Goal: Information Seeking & Learning: Learn about a topic

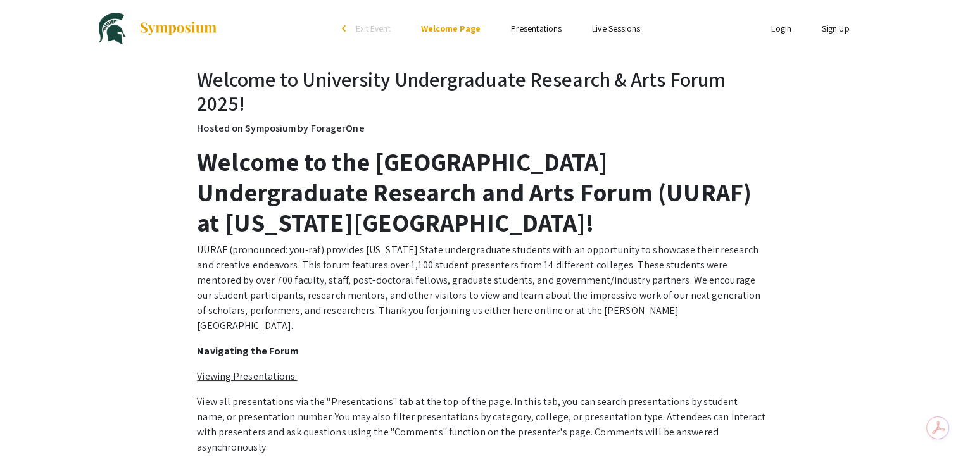
click at [534, 29] on link "Presentations" at bounding box center [536, 28] width 51 height 11
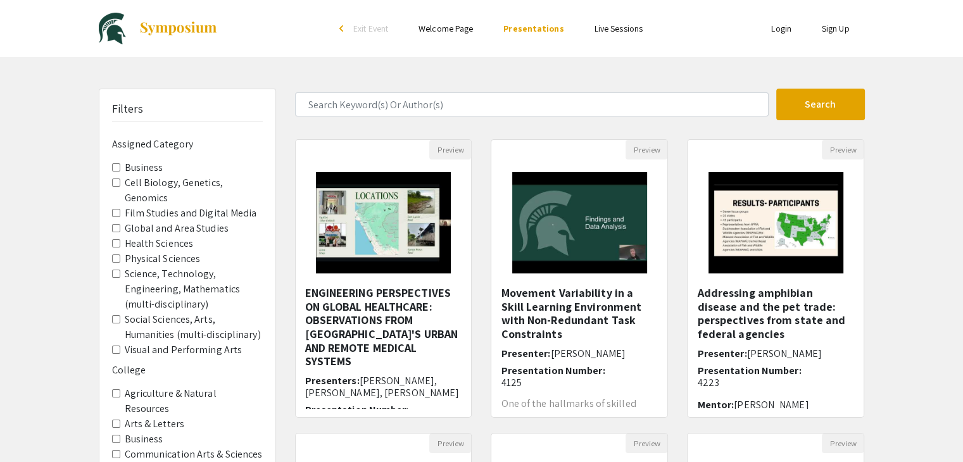
click at [955, 144] on div "Filters Assigned Category Business Cell Biology, Genetics, Genomics Film Studie…" at bounding box center [481, 423] width 963 height 669
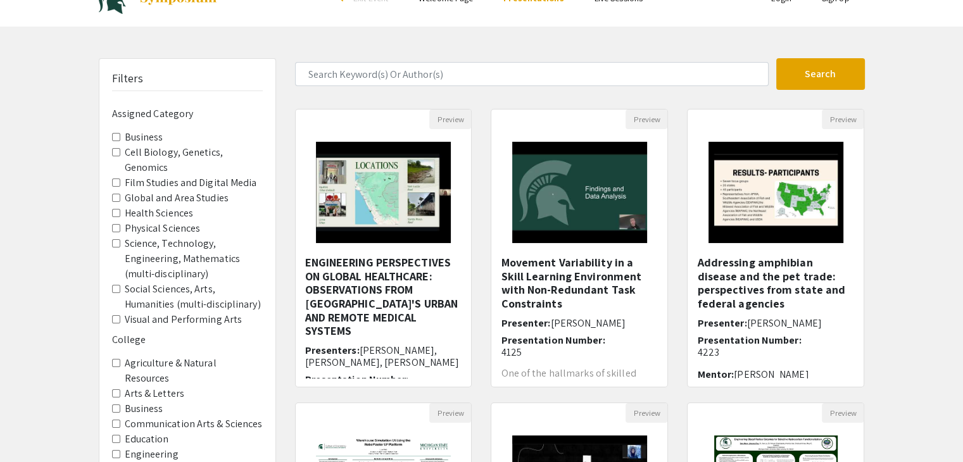
scroll to position [38, 0]
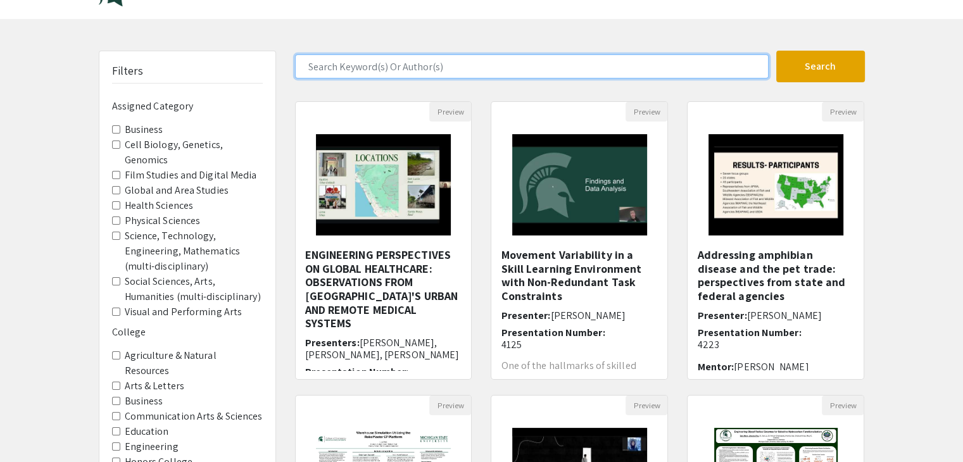
click at [362, 67] on input "Search Keyword(s) Or Author(s)" at bounding box center [532, 66] width 474 height 24
click at [776, 51] on button "Search" at bounding box center [820, 67] width 89 height 32
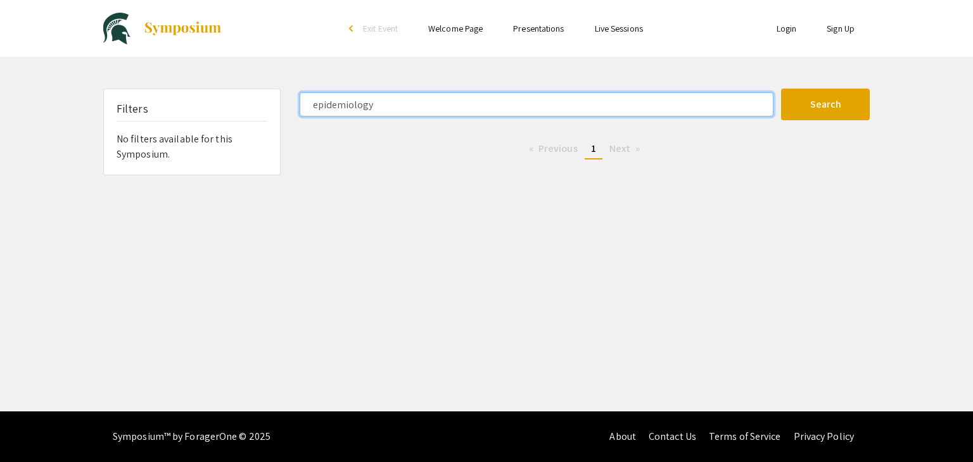
drag, startPoint x: 391, startPoint y: 109, endPoint x: 304, endPoint y: 107, distance: 87.4
click at [342, 115] on input "epidemiology" at bounding box center [537, 104] width 474 height 24
type input "e"
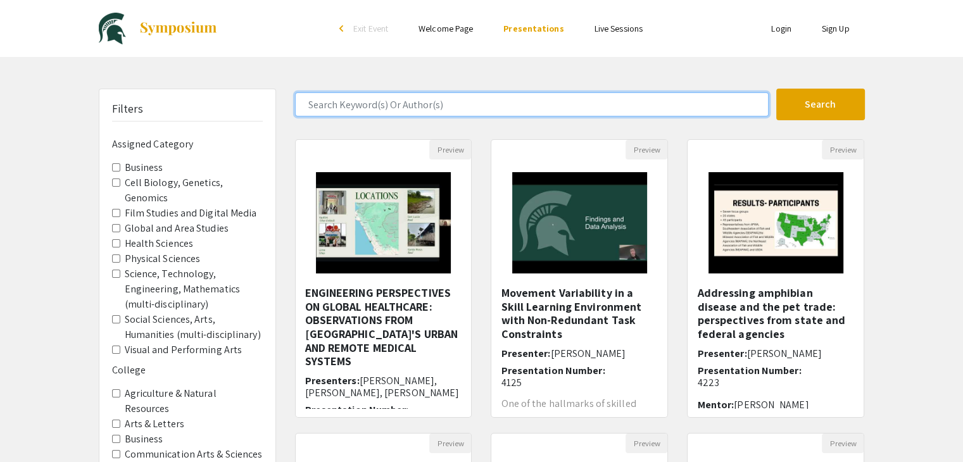
scroll to position [13, 0]
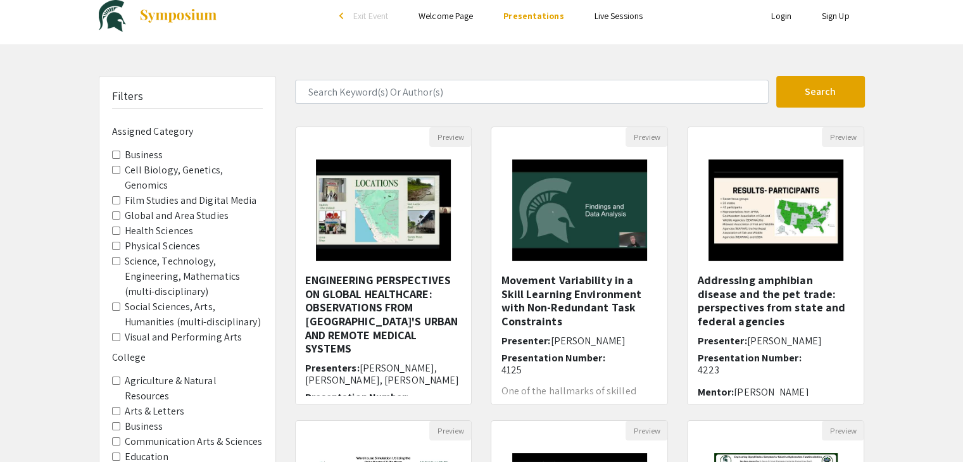
click at [117, 227] on Sciences "Health Sciences" at bounding box center [116, 231] width 8 height 8
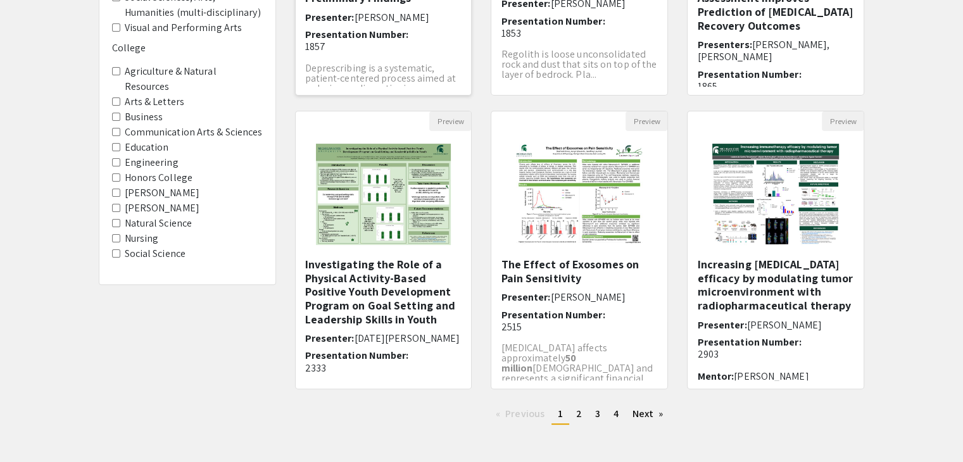
scroll to position [324, 0]
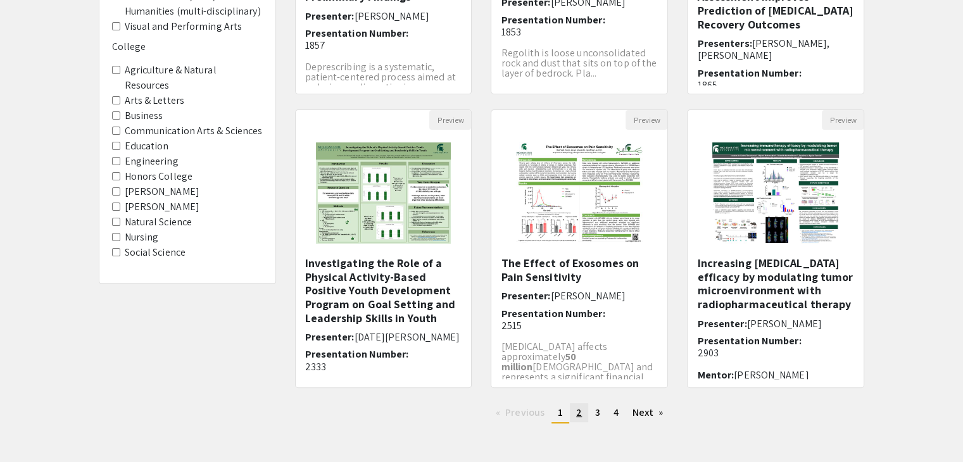
click at [579, 409] on span "2" at bounding box center [579, 412] width 6 height 13
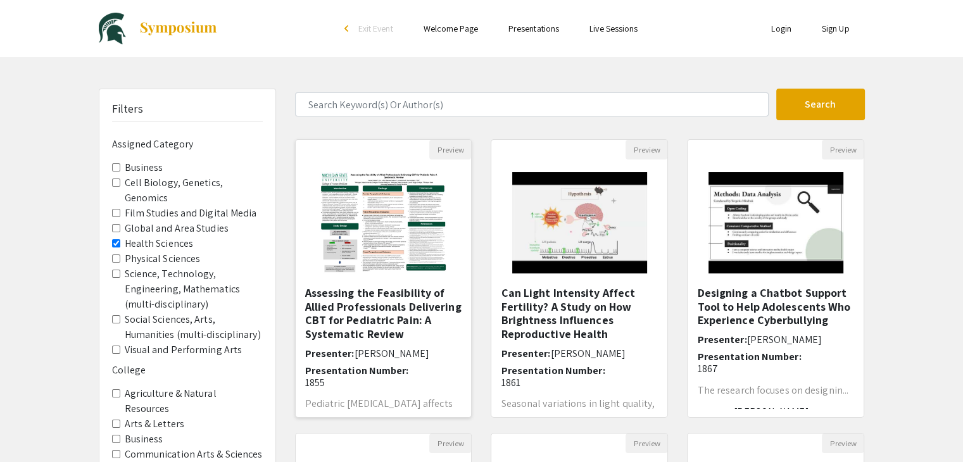
click at [393, 300] on h5 "Assessing the Feasibility of Allied Professionals Delivering CBT for Pediatric …" at bounding box center [383, 313] width 157 height 54
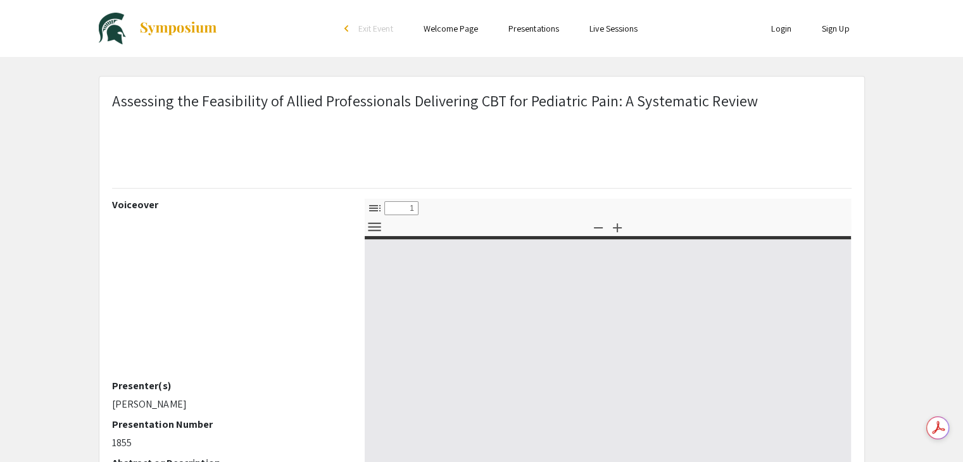
select select "custom"
type input "0"
select select "custom"
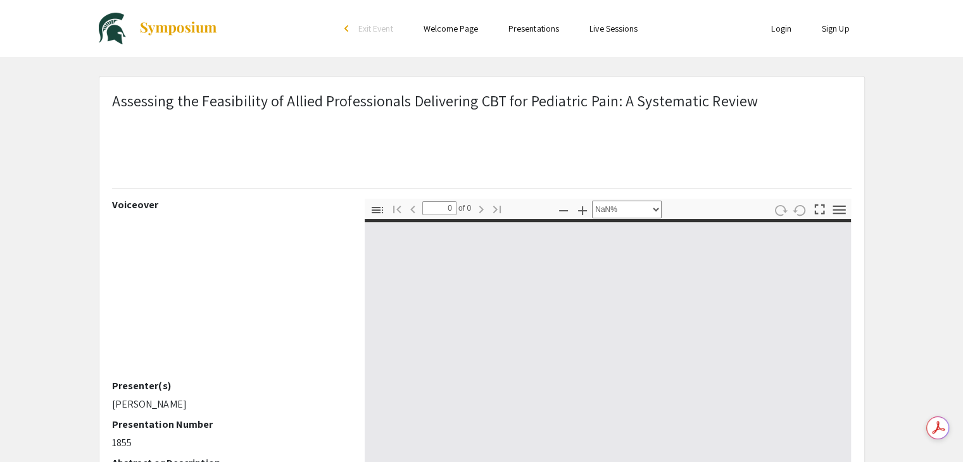
scroll to position [228, 0]
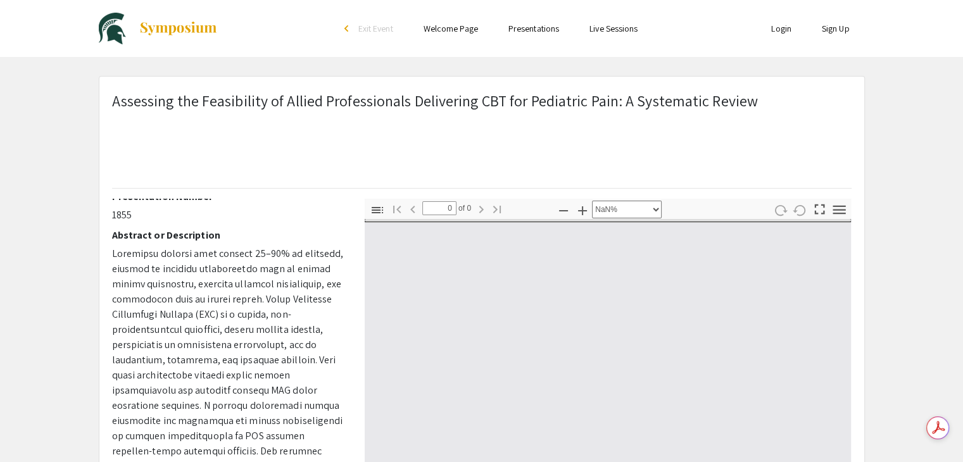
type input "1"
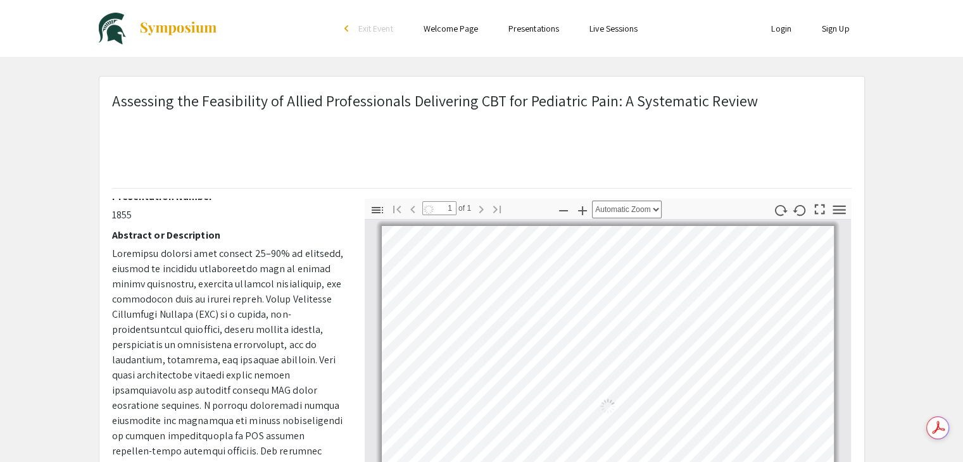
select select "auto"
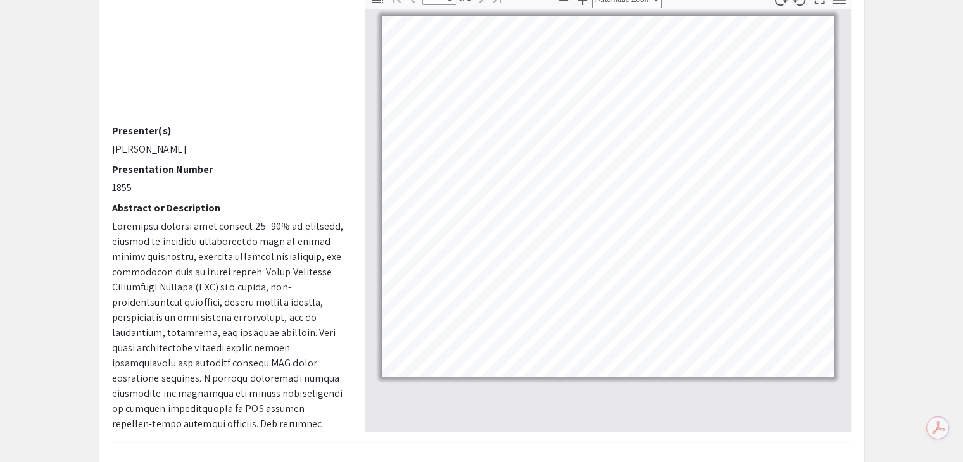
scroll to position [0, 0]
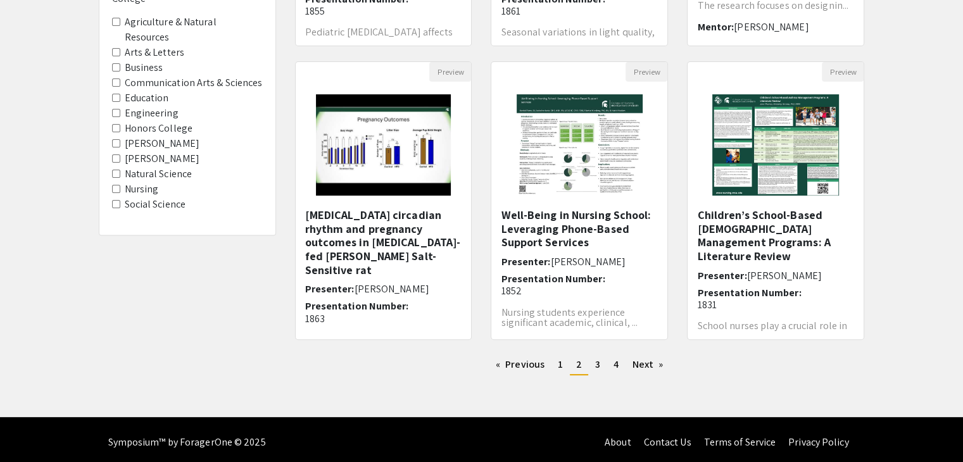
scroll to position [371, 0]
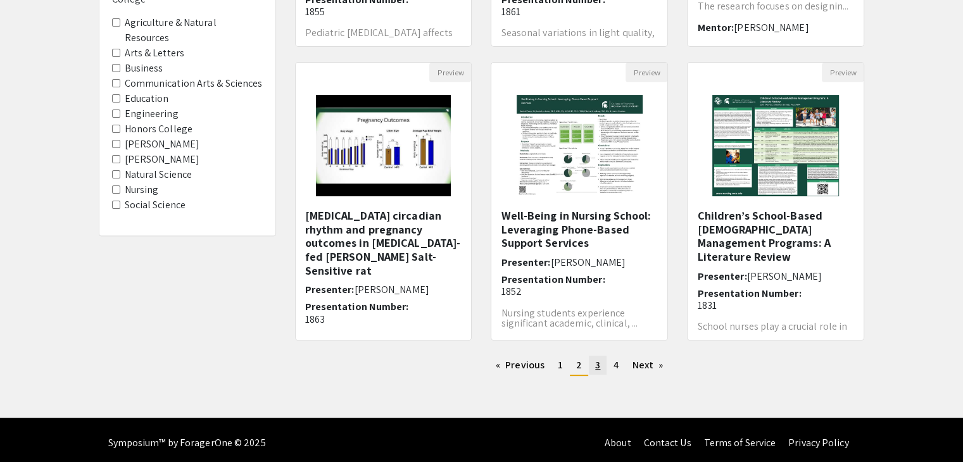
click at [600, 365] on link "page 3" at bounding box center [598, 365] width 18 height 19
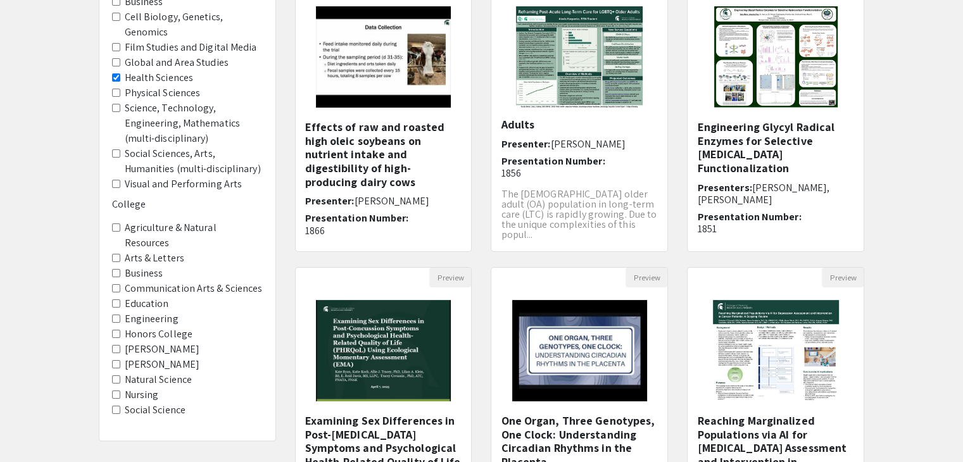
scroll to position [377, 0]
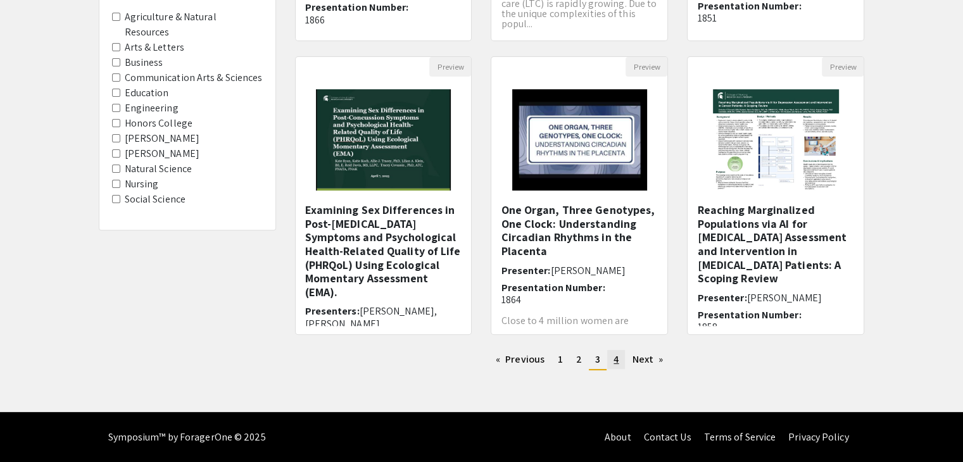
click at [614, 362] on span "4" at bounding box center [616, 359] width 5 height 13
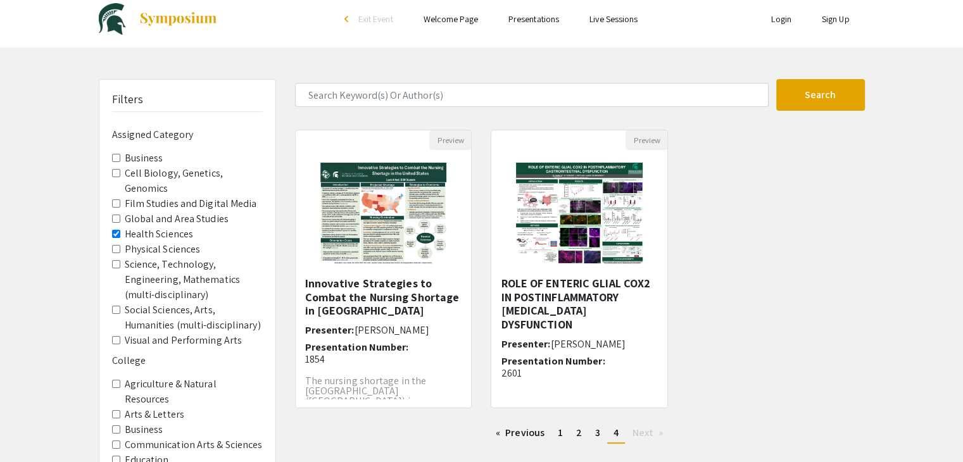
scroll to position [10, 0]
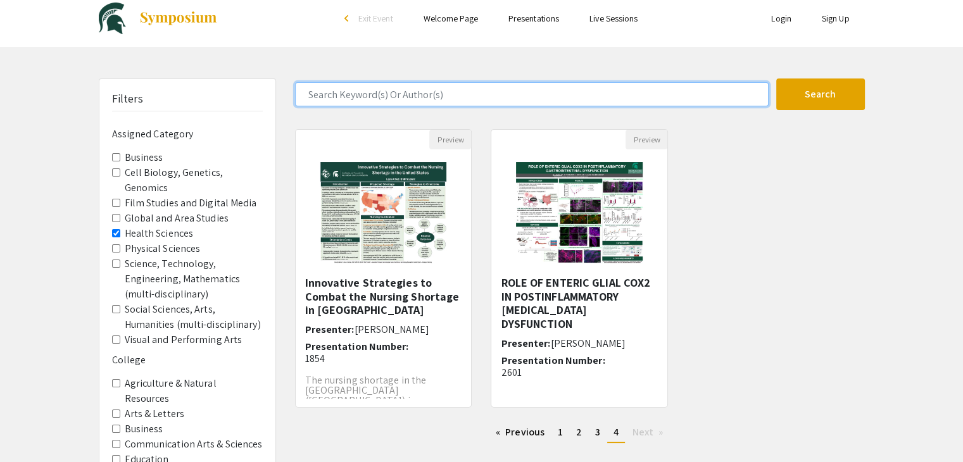
click at [360, 94] on input "Search Keyword(s) Or Author(s)" at bounding box center [532, 94] width 474 height 24
type input "anthony"
click at [776, 79] on button "Search" at bounding box center [820, 95] width 89 height 32
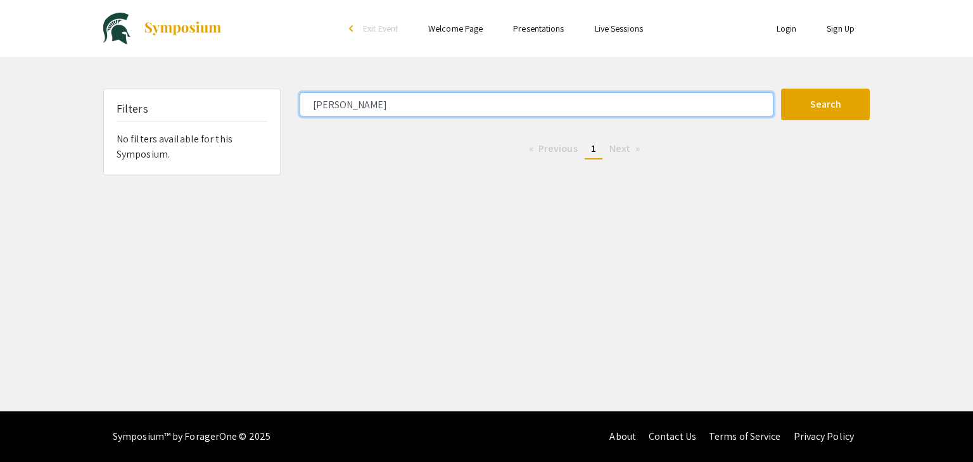
drag, startPoint x: 338, startPoint y: 104, endPoint x: 299, endPoint y: 104, distance: 38.6
click at [299, 104] on div "anthony" at bounding box center [535, 104] width 491 height 24
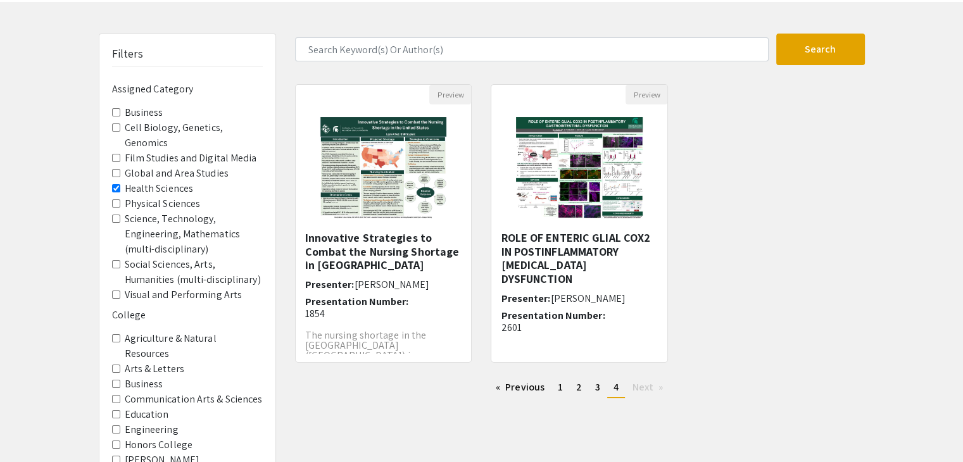
scroll to position [56, 0]
click at [116, 184] on Sciences "Health Sciences" at bounding box center [116, 188] width 8 height 8
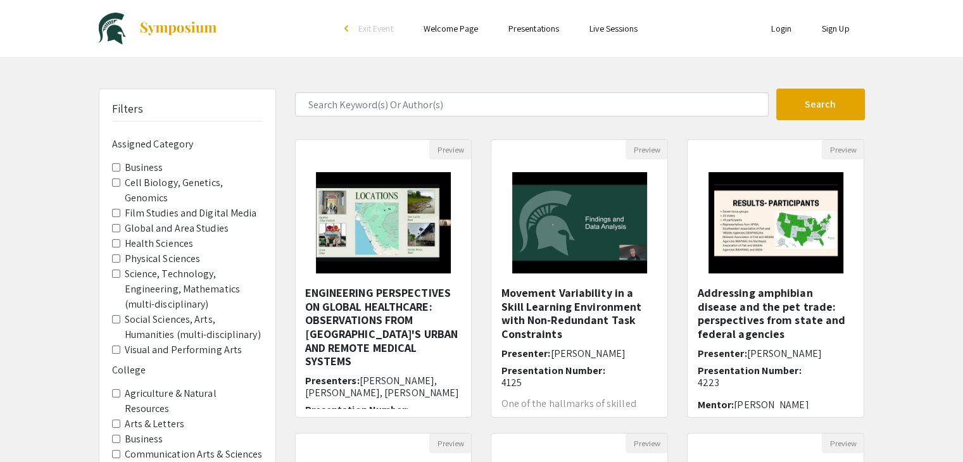
scroll to position [377, 0]
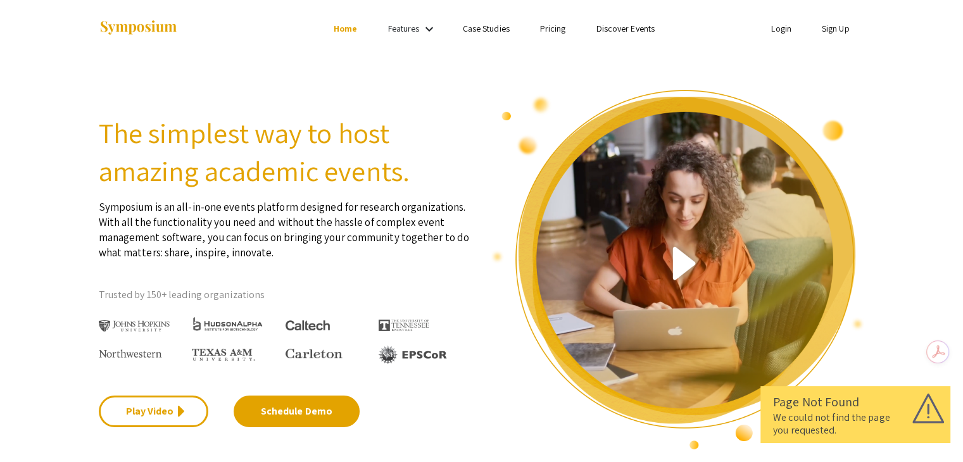
scroll to position [10, 0]
